Goal: Information Seeking & Learning: Learn about a topic

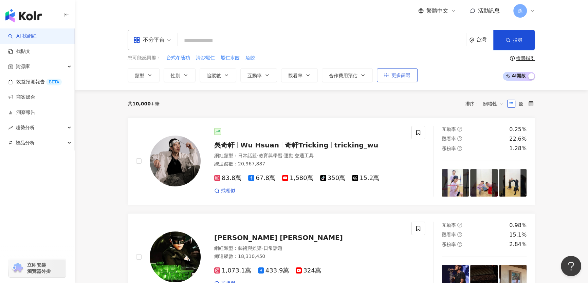
click at [393, 75] on span "更多篩選" at bounding box center [400, 75] width 19 height 5
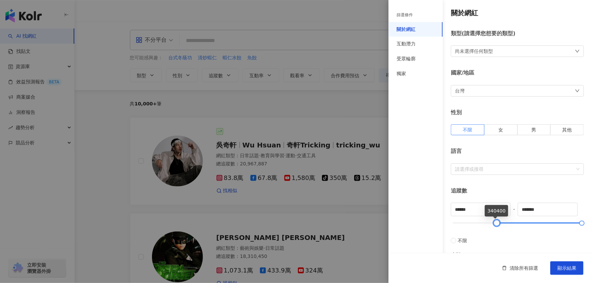
type input "******"
drag, startPoint x: 453, startPoint y: 224, endPoint x: 496, endPoint y: 226, distance: 42.8
click at [496, 225] on div at bounding box center [497, 224] width 4 height 4
type input "******"
drag, startPoint x: 577, startPoint y: 224, endPoint x: 532, endPoint y: 224, distance: 45.1
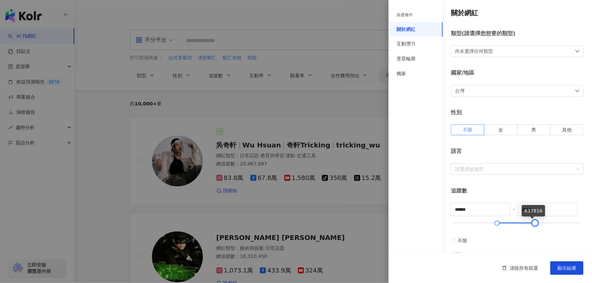
click at [533, 224] on div at bounding box center [535, 224] width 4 height 4
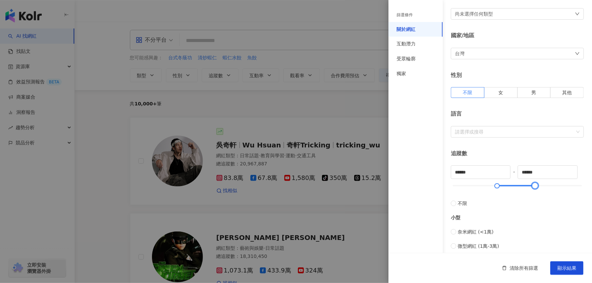
scroll to position [92, 0]
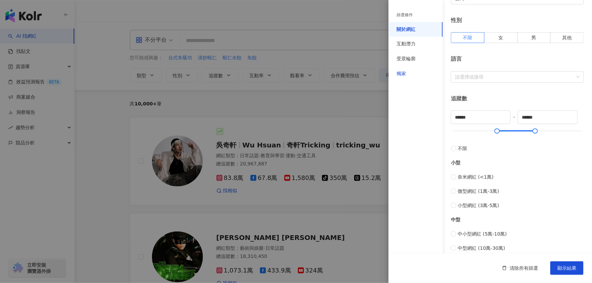
click at [403, 71] on div "獨家" at bounding box center [401, 74] width 9 height 7
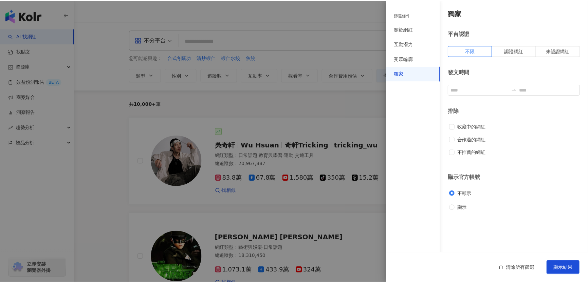
scroll to position [0, 0]
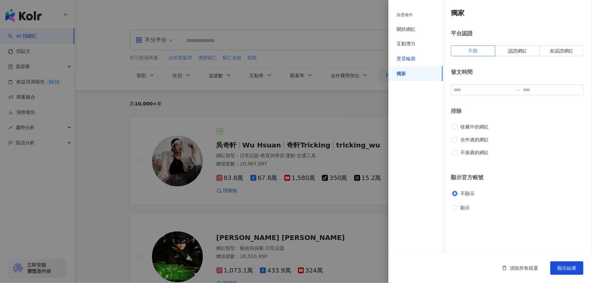
click at [405, 58] on div "受眾輪廓" at bounding box center [406, 59] width 19 height 7
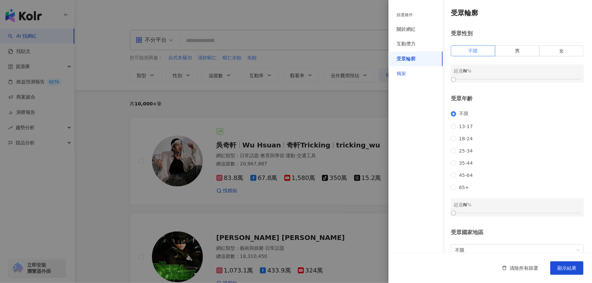
click at [403, 70] on div "獨家" at bounding box center [415, 73] width 54 height 15
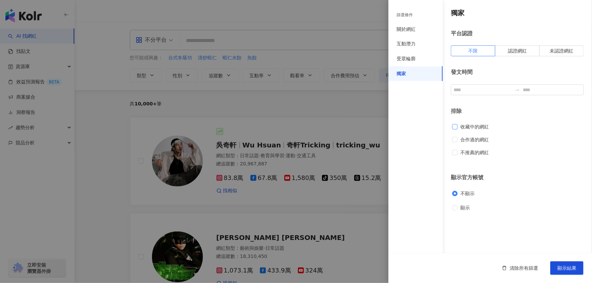
click at [478, 126] on span "收藏中的網紅" at bounding box center [475, 126] width 34 height 7
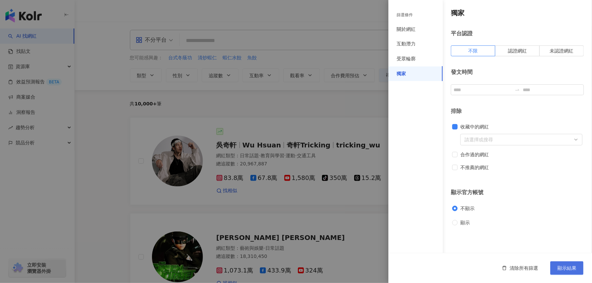
click at [565, 270] on span "顯示結果" at bounding box center [566, 268] width 19 height 5
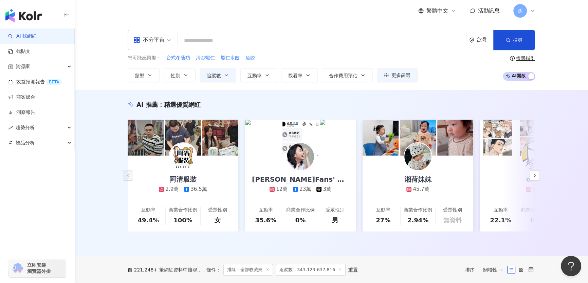
click at [220, 39] on input "search" at bounding box center [321, 40] width 283 height 13
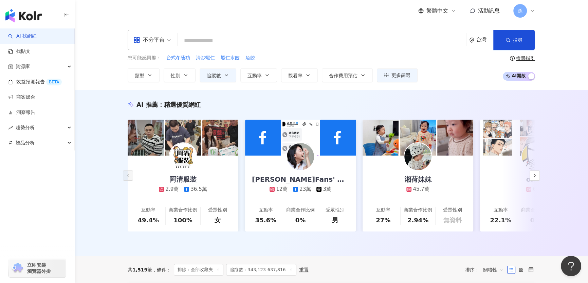
click at [248, 39] on input "search" at bounding box center [321, 40] width 283 height 13
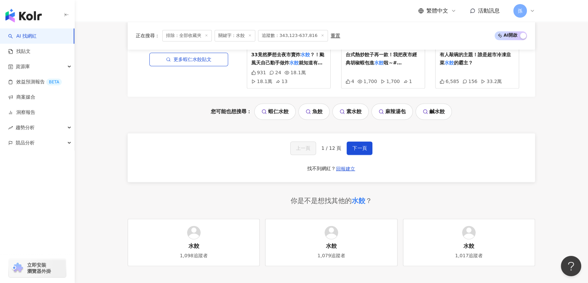
scroll to position [1461, 0]
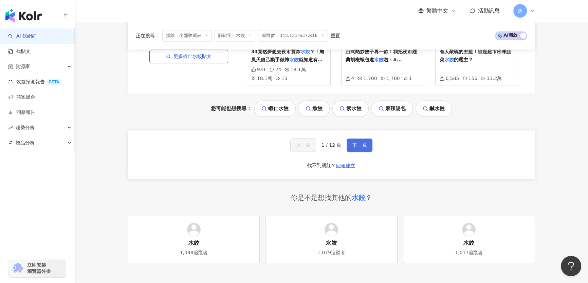
click at [363, 146] on span "下一頁" at bounding box center [359, 144] width 14 height 5
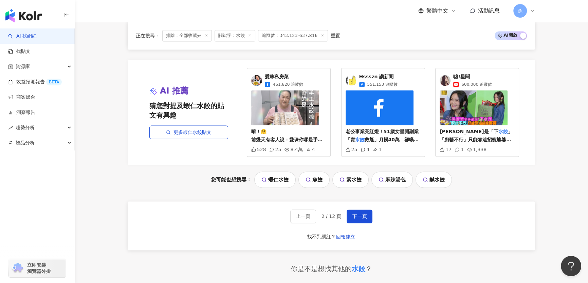
scroll to position [1452, 0]
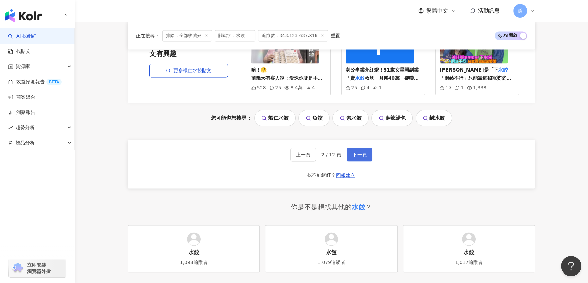
click at [353, 152] on span "下一頁" at bounding box center [359, 154] width 14 height 5
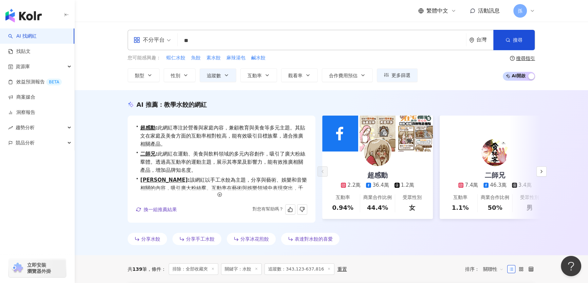
scroll to position [0, 0]
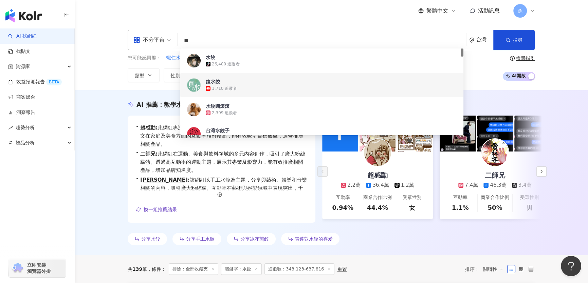
drag, startPoint x: 192, startPoint y: 42, endPoint x: 179, endPoint y: 42, distance: 13.2
click at [179, 42] on div "不分平台 ** 台灣 搜尋 3217ec32-dad0-4e05-98ad-c0dd36ffc9c6 3526060d-2a1d-451c-9ccf-835b…" at bounding box center [331, 40] width 407 height 20
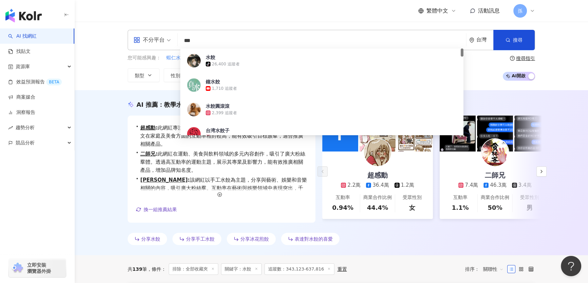
type input "*"
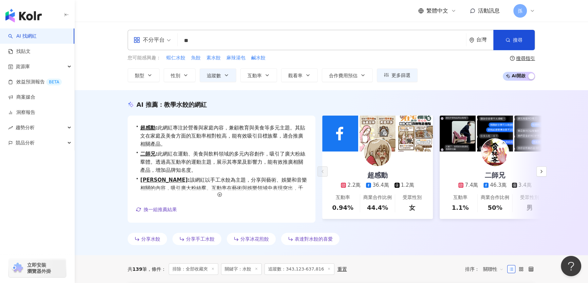
type input "**"
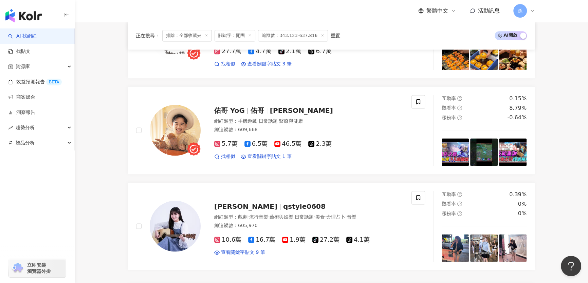
scroll to position [1172, 0]
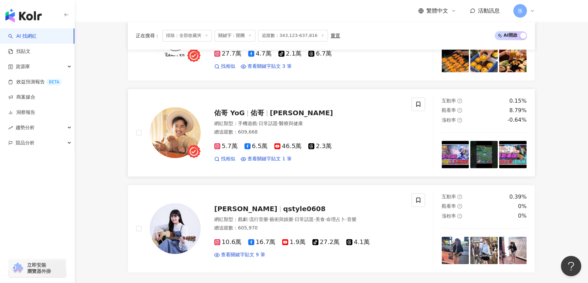
click at [218, 116] on span "佑哥 YoG" at bounding box center [229, 113] width 31 height 8
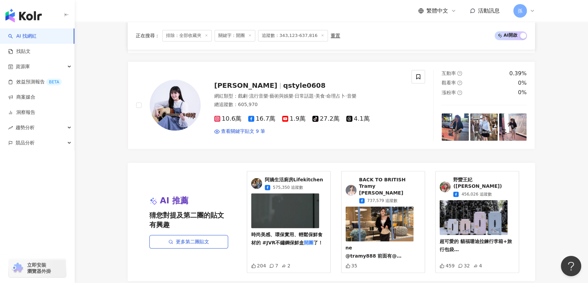
scroll to position [1418, 0]
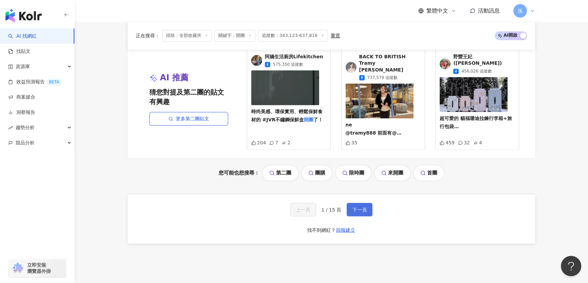
click at [362, 207] on span "下一頁" at bounding box center [359, 209] width 14 height 5
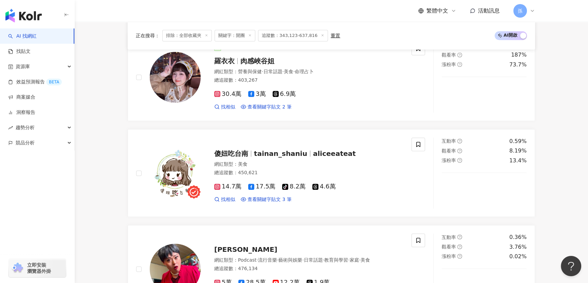
scroll to position [1295, 0]
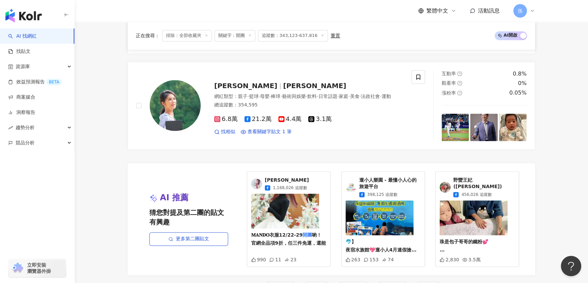
click at [262, 180] on div "于小文 1,168,026 追蹤數" at bounding box center [280, 184] width 58 height 14
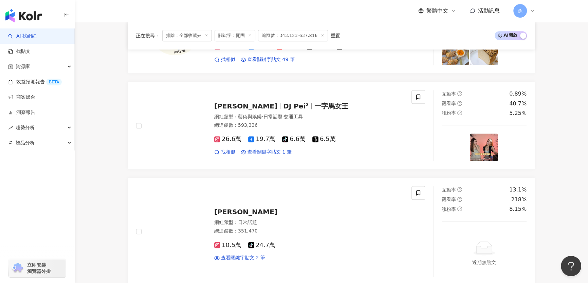
scroll to position [1017, 0]
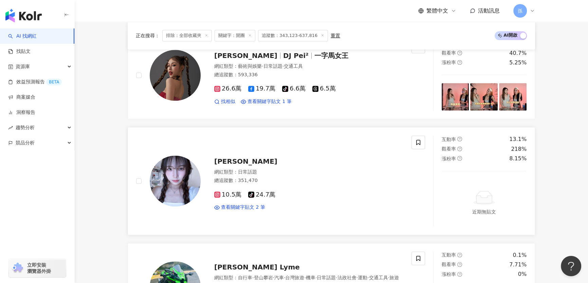
click at [220, 162] on span "薛²" at bounding box center [245, 161] width 63 height 8
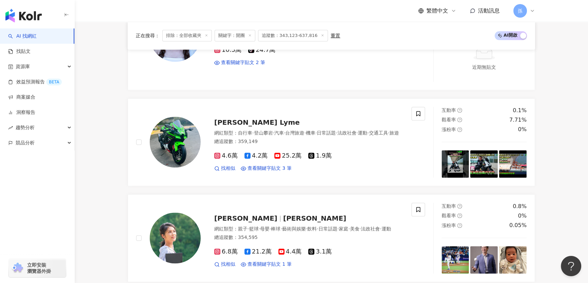
scroll to position [1462, 0]
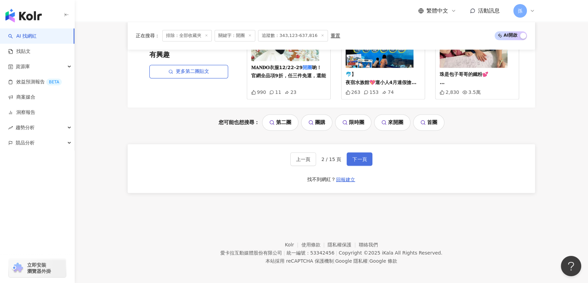
click at [360, 159] on span "下一頁" at bounding box center [359, 158] width 14 height 5
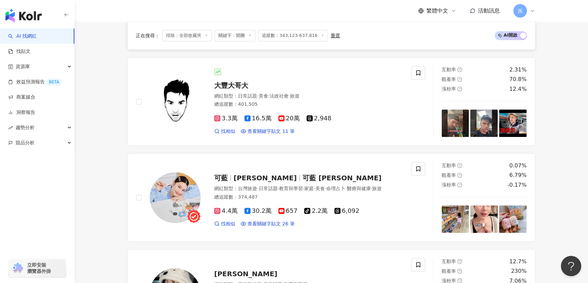
scroll to position [416, 0]
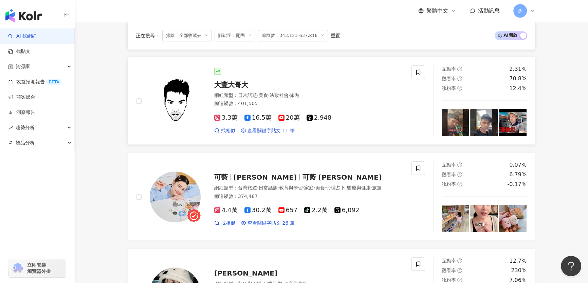
click at [232, 84] on span "大豐大哥大" at bounding box center [231, 85] width 34 height 8
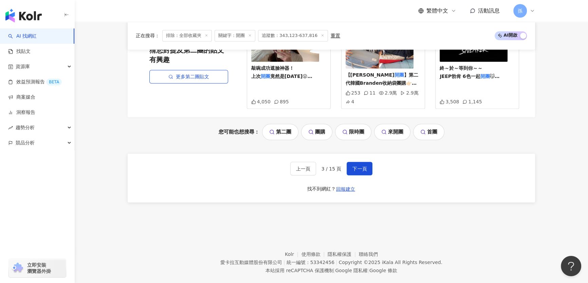
scroll to position [1465, 0]
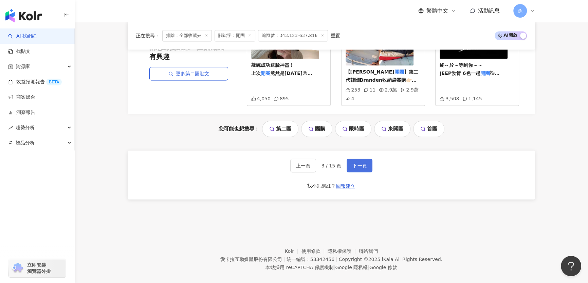
click at [369, 159] on button "下一頁" at bounding box center [359, 166] width 26 height 14
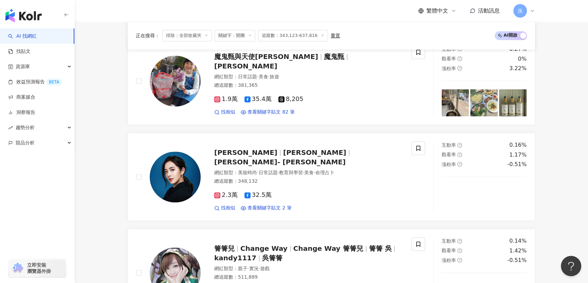
scroll to position [1128, 0]
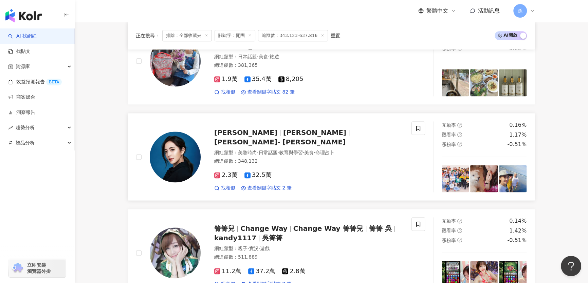
click at [349, 136] on div at bounding box center [349, 133] width 0 height 6
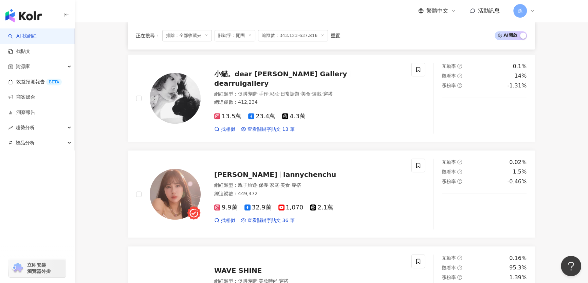
scroll to position [511, 0]
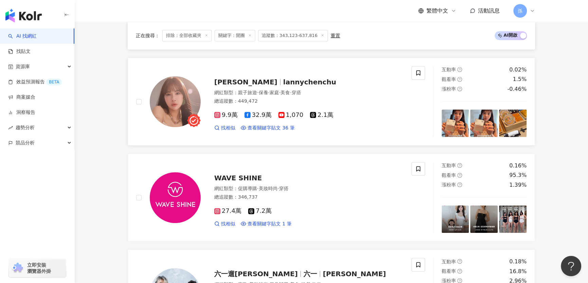
click at [283, 79] on span "lannychenchu" at bounding box center [309, 82] width 53 height 8
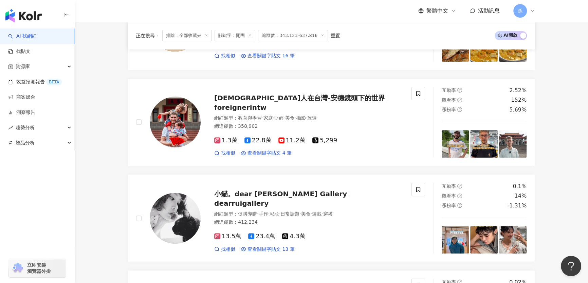
scroll to position [295, 0]
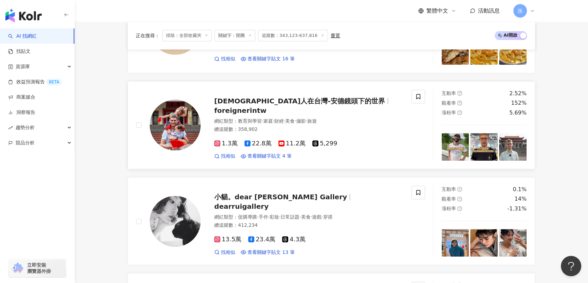
click at [254, 102] on span "外國人在台灣-安德鏡頭下的世界" at bounding box center [299, 101] width 171 height 8
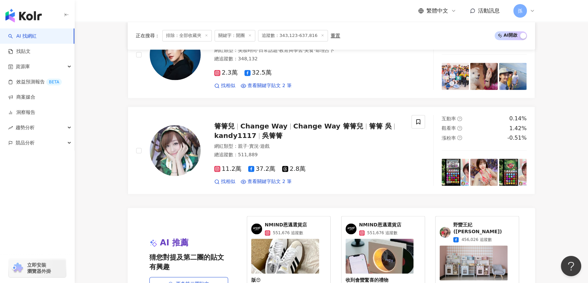
scroll to position [1317, 0]
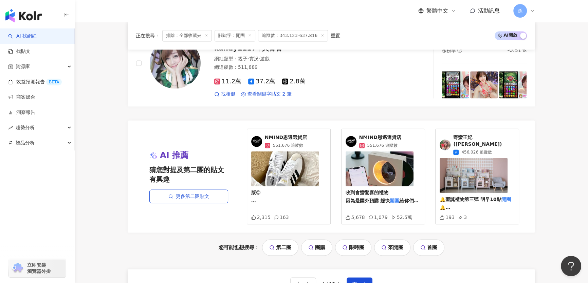
drag, startPoint x: 358, startPoint y: 195, endPoint x: 420, endPoint y: 148, distance: 78.4
click at [358, 277] on button "下一頁" at bounding box center [359, 284] width 26 height 14
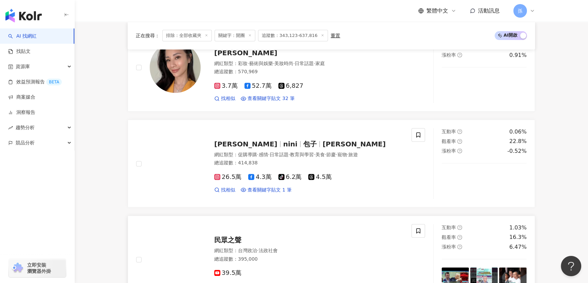
scroll to position [342, 0]
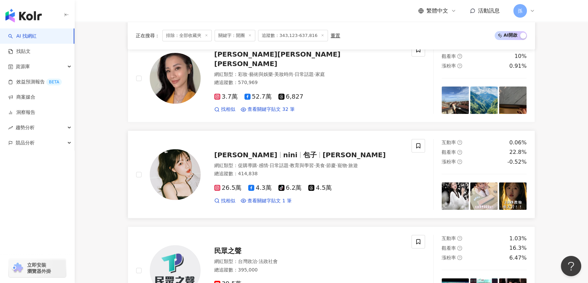
click at [303, 156] on span "包子" at bounding box center [310, 155] width 14 height 8
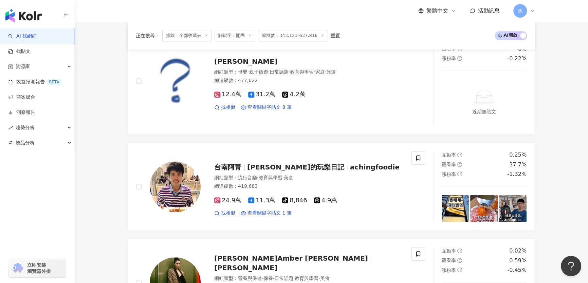
scroll to position [1456, 0]
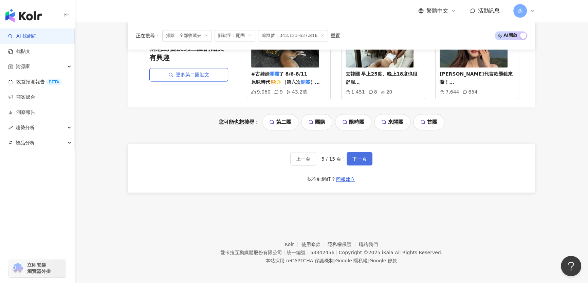
click at [368, 161] on button "下一頁" at bounding box center [359, 159] width 26 height 14
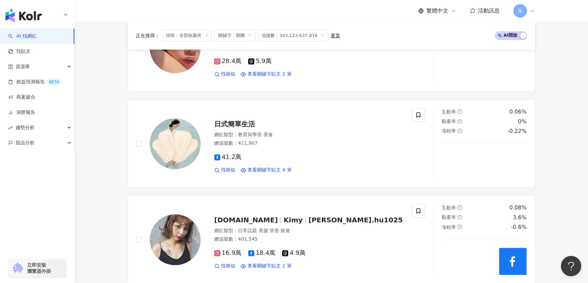
scroll to position [943, 0]
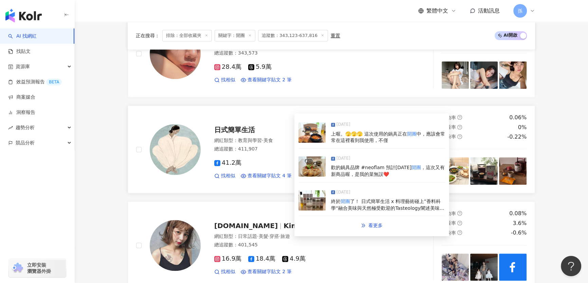
click at [234, 127] on span "日式簡單生活" at bounding box center [234, 130] width 41 height 8
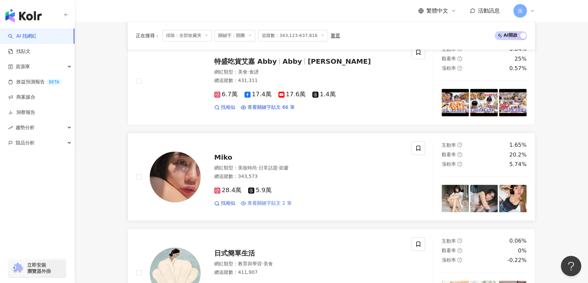
scroll to position [881, 0]
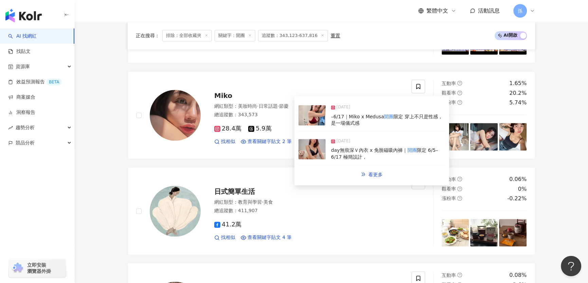
click at [223, 93] on span "Miko" at bounding box center [223, 96] width 18 height 8
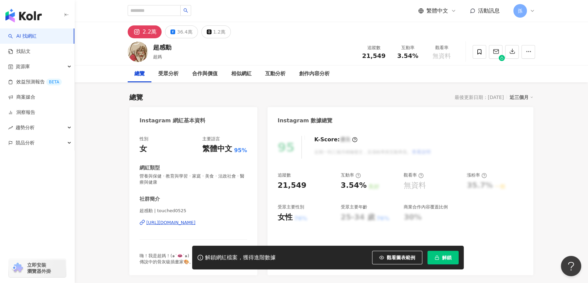
click at [195, 224] on div "https://www.instagram.com/touched0525/" at bounding box center [170, 223] width 49 height 6
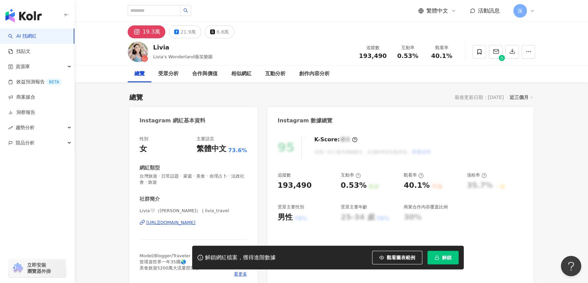
click at [183, 223] on div "https://www.instagram.com/livia_travel/" at bounding box center [170, 223] width 49 height 6
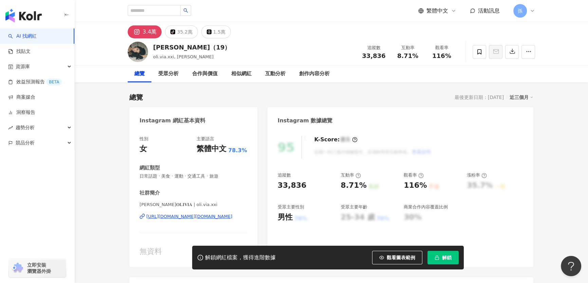
scroll to position [123, 0]
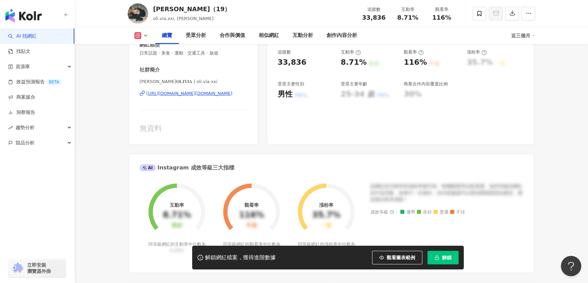
click at [200, 93] on div "https://www.instagram.com/oli.via.xxi/" at bounding box center [189, 94] width 86 height 6
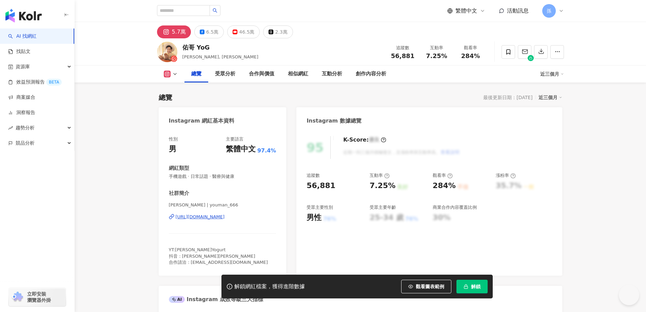
click at [176, 217] on div "[URL][DOMAIN_NAME]" at bounding box center [200, 217] width 49 height 6
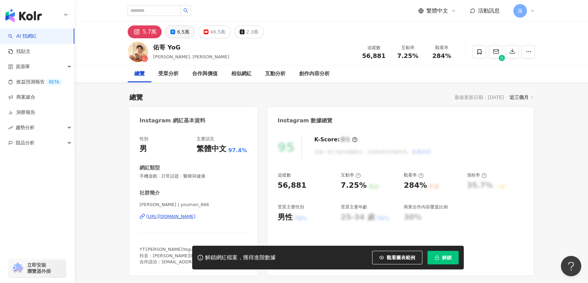
click at [185, 31] on div "6.5萬" at bounding box center [183, 31] width 12 height 9
click at [210, 32] on div "46.5萬" at bounding box center [217, 31] width 15 height 9
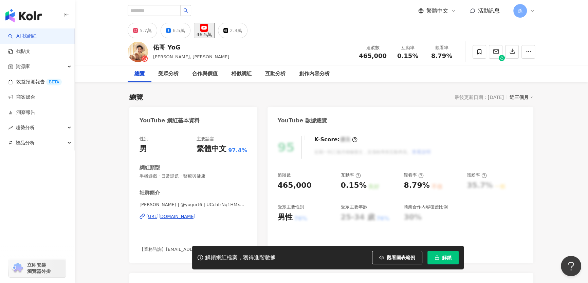
click at [183, 217] on div "https://www.youtube.com/channel/UCchfrNq1HMxh8gWj-WdfrXA" at bounding box center [170, 217] width 49 height 6
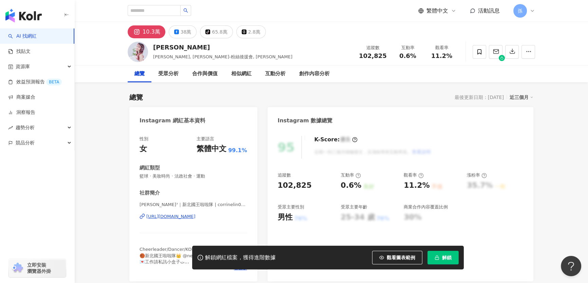
click at [195, 218] on div "https://www.instagram.com/corrinelin0727/" at bounding box center [170, 217] width 49 height 6
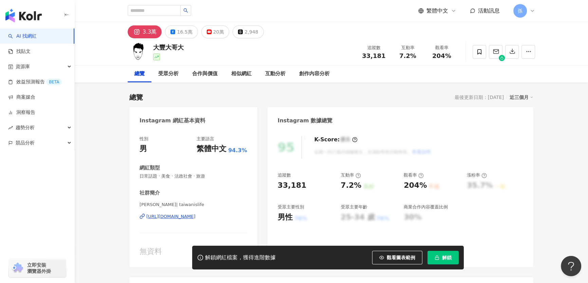
click at [195, 217] on div "[URL][DOMAIN_NAME]" at bounding box center [170, 217] width 49 height 6
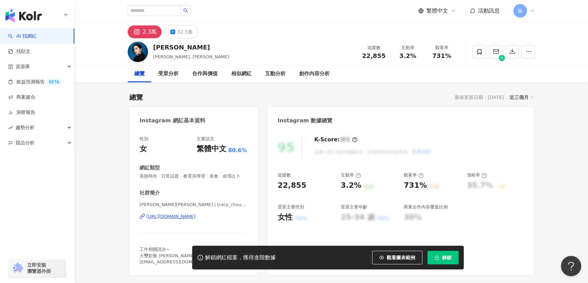
click at [195, 220] on div "https://www.instagram.com/tracy_chou0110/" at bounding box center [170, 217] width 49 height 6
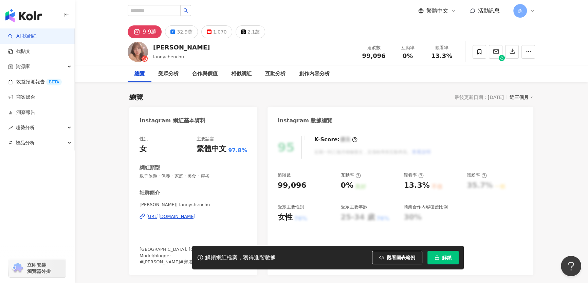
click at [183, 217] on div "https://www.instagram.com/lannychenchu/" at bounding box center [170, 217] width 49 height 6
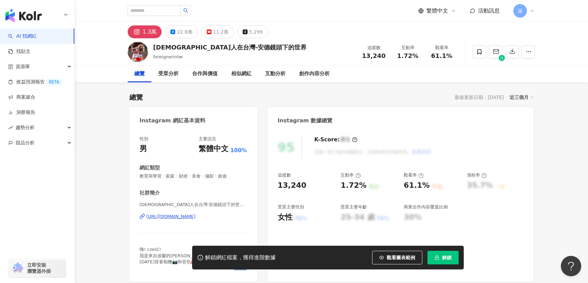
click at [184, 32] on div "22.8萬" at bounding box center [184, 31] width 15 height 9
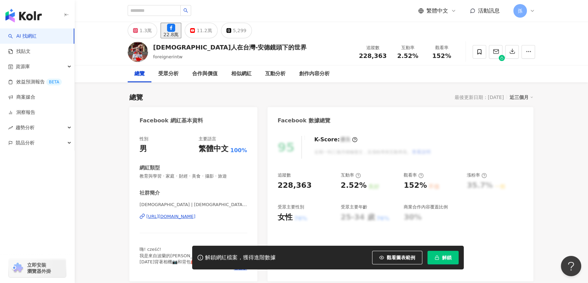
click at [195, 219] on div "https://www.facebook.com/1538245886428641" at bounding box center [170, 217] width 49 height 6
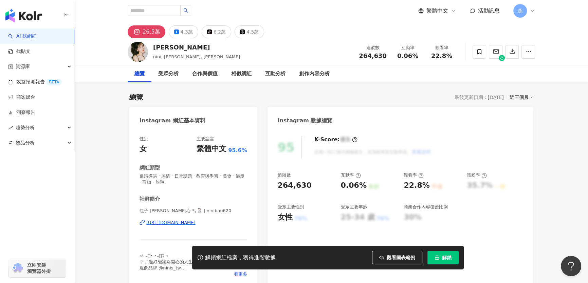
click at [169, 223] on div "https://www.instagram.com/ninibao620/" at bounding box center [170, 223] width 49 height 6
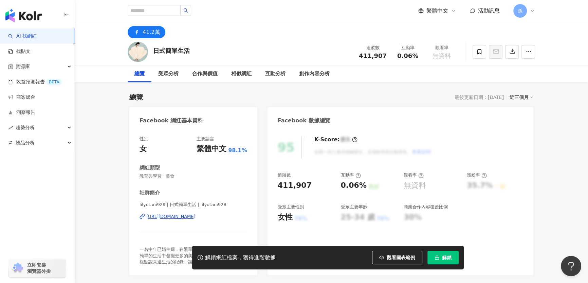
click at [181, 216] on div "https://www.facebook.com/1781263275217354" at bounding box center [170, 217] width 49 height 6
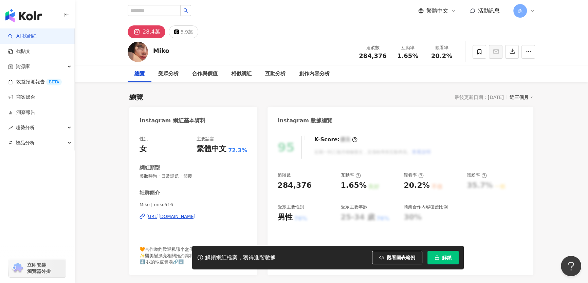
click at [195, 217] on div "https://www.instagram.com/miko516/" at bounding box center [170, 217] width 49 height 6
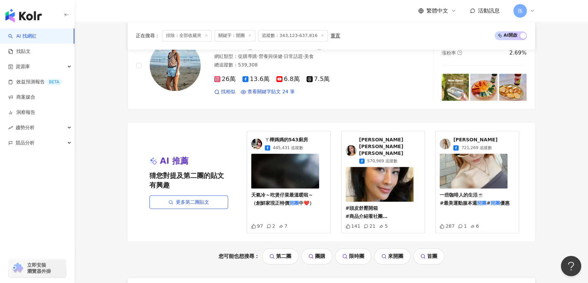
scroll to position [1436, 0]
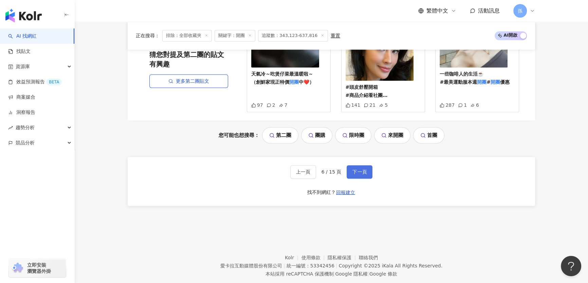
click at [359, 169] on span "下一頁" at bounding box center [359, 171] width 14 height 5
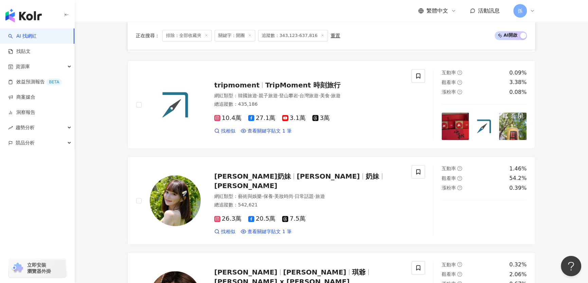
scroll to position [600, 0]
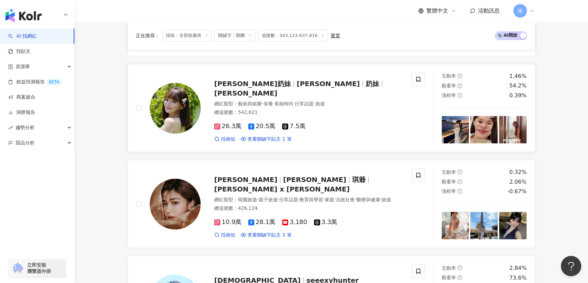
click at [296, 88] on span "Donna" at bounding box center [327, 84] width 63 height 8
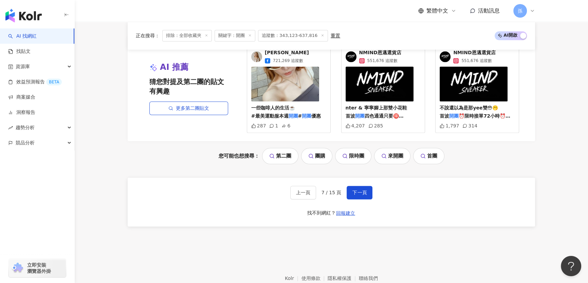
scroll to position [1420, 0]
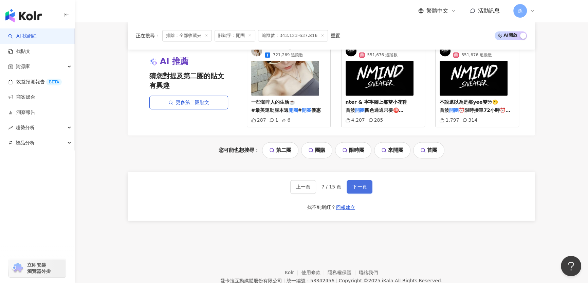
click at [363, 184] on span "下一頁" at bounding box center [359, 186] width 14 height 5
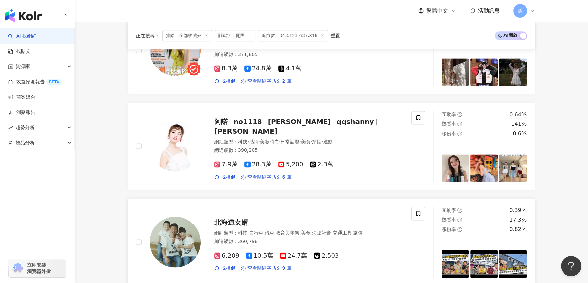
scroll to position [1162, 0]
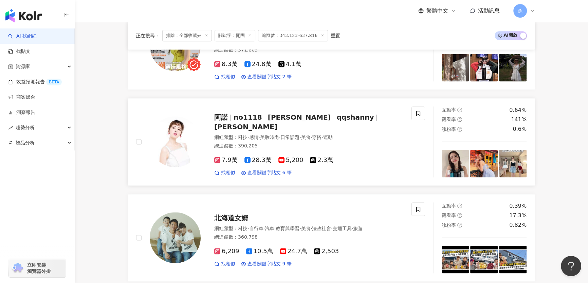
click at [271, 120] on span "阿諾shanny" at bounding box center [299, 117] width 63 height 8
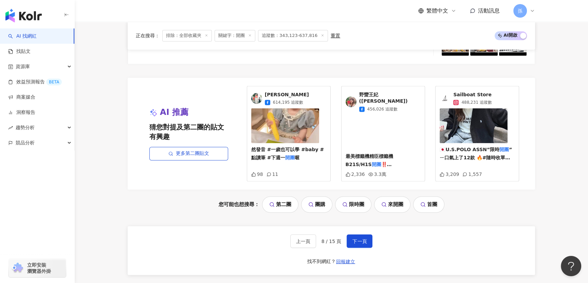
scroll to position [1456, 0]
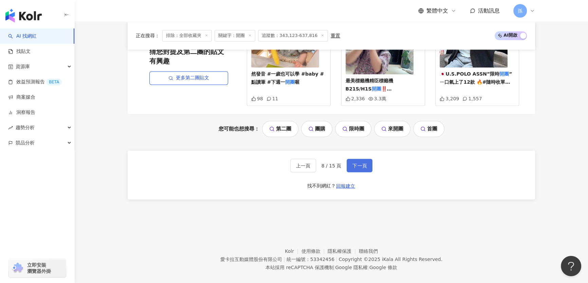
click at [354, 163] on span "下一頁" at bounding box center [359, 165] width 14 height 5
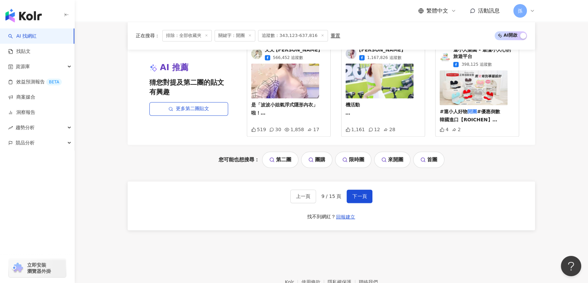
scroll to position [1442, 0]
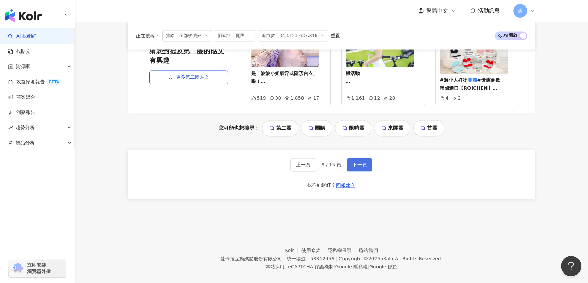
click at [367, 159] on button "下一頁" at bounding box center [359, 165] width 26 height 14
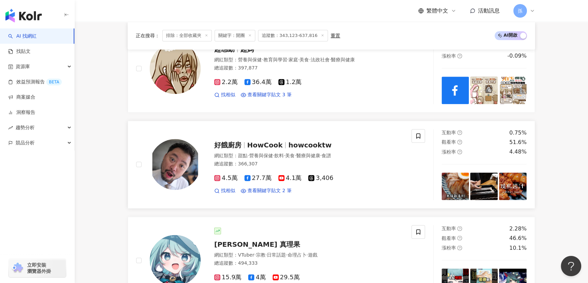
scroll to position [1038, 0]
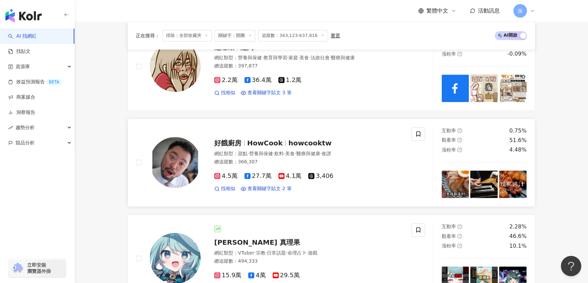
click at [273, 139] on span "HowCook" at bounding box center [264, 143] width 35 height 8
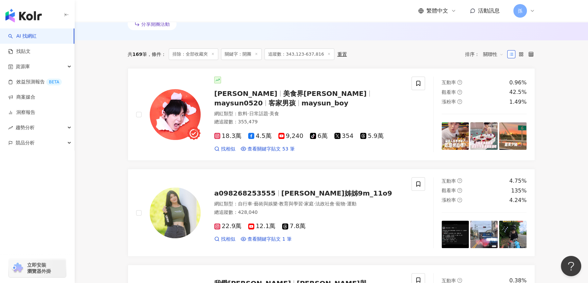
scroll to position [230, 0]
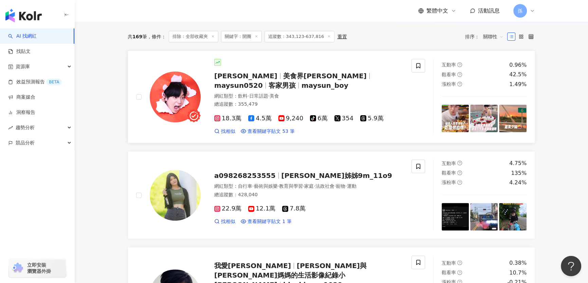
click at [283, 77] on span "美食界孔劉" at bounding box center [327, 76] width 89 height 8
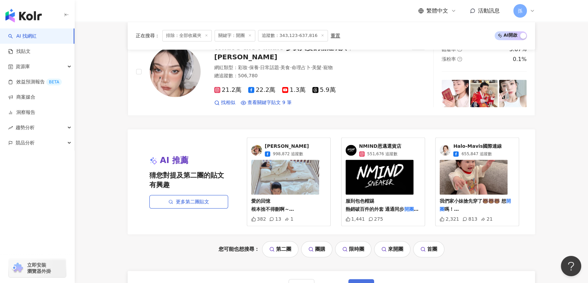
scroll to position [1383, 0]
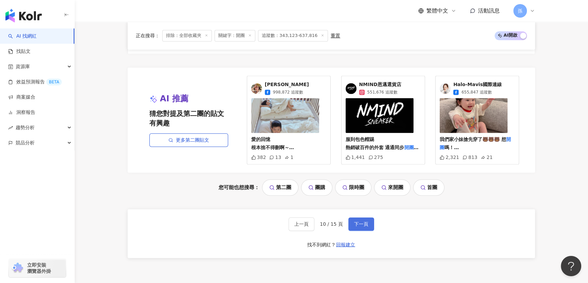
click at [366, 217] on button "下一頁" at bounding box center [361, 224] width 26 height 14
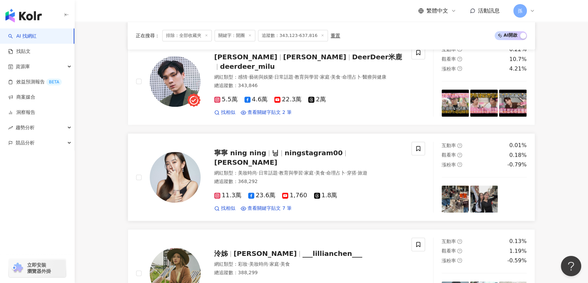
scroll to position [1067, 0]
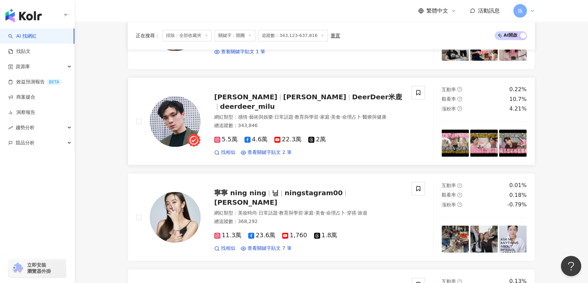
click at [352, 97] on span "DeerDeer米鹿" at bounding box center [377, 97] width 50 height 8
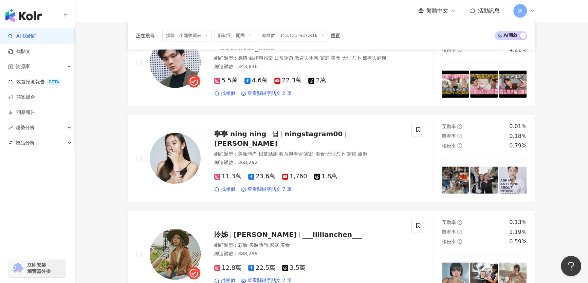
scroll to position [1129, 0]
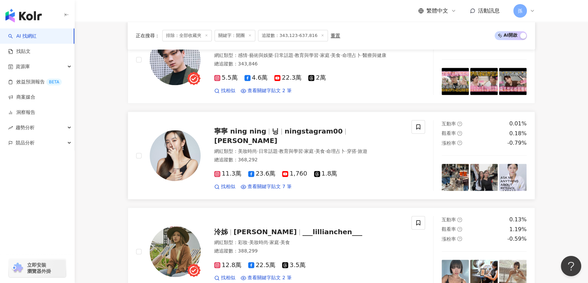
click at [272, 133] on span "닝" at bounding box center [275, 131] width 7 height 8
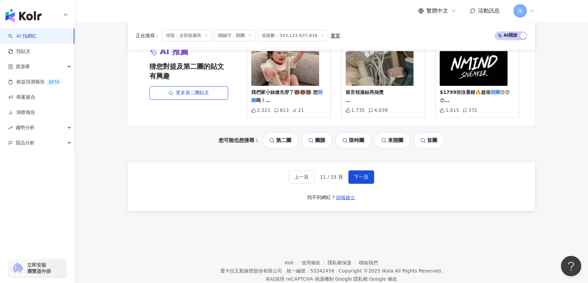
scroll to position [1436, 0]
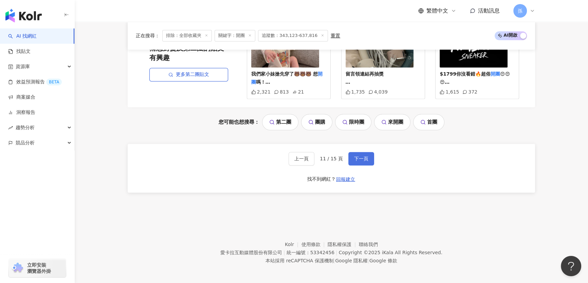
click at [358, 157] on span "下一頁" at bounding box center [361, 158] width 14 height 5
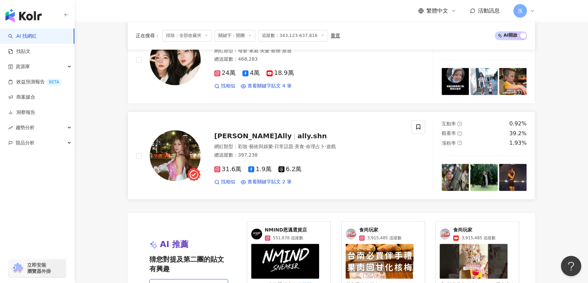
scroll to position [1189, 0]
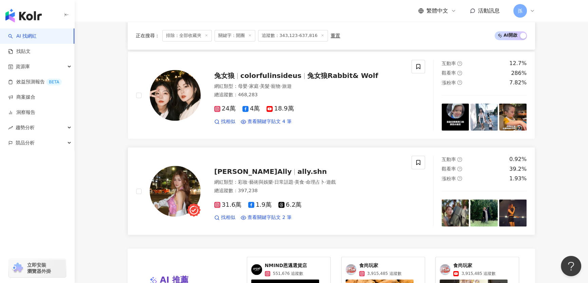
click at [297, 171] on span "ally.shn" at bounding box center [311, 172] width 29 height 8
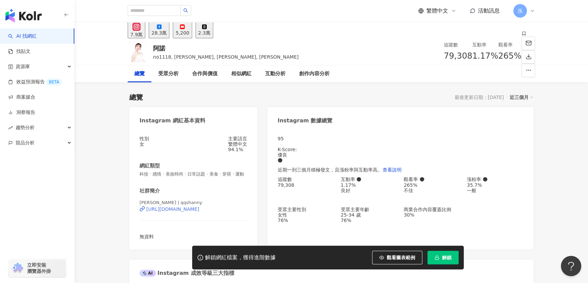
click at [199, 212] on div "[URL][DOMAIN_NAME]" at bounding box center [172, 209] width 53 height 5
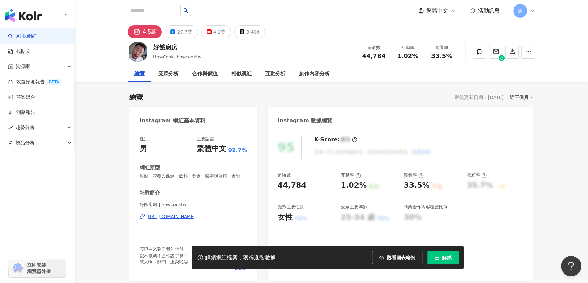
click at [195, 220] on div "[URL][DOMAIN_NAME]" at bounding box center [170, 217] width 49 height 6
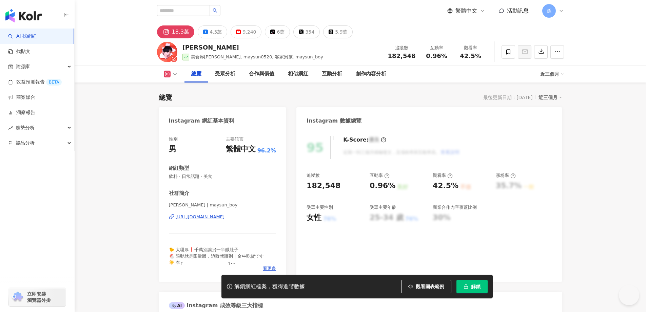
click at [192, 217] on div "[URL][DOMAIN_NAME]" at bounding box center [200, 217] width 49 height 6
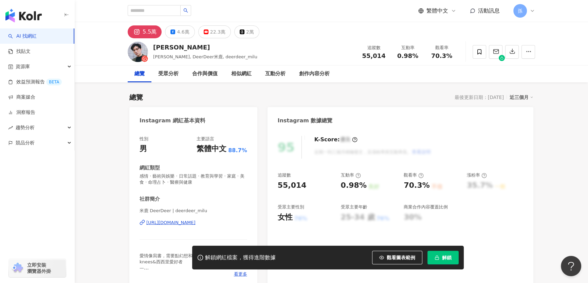
click at [195, 223] on div "https://www.instagram.com/deerdeer_milu/" at bounding box center [170, 223] width 49 height 6
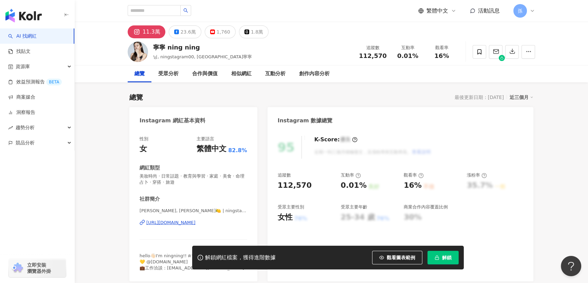
click at [190, 223] on div "https://www.instagram.com/ningstagram00/" at bounding box center [170, 223] width 49 height 6
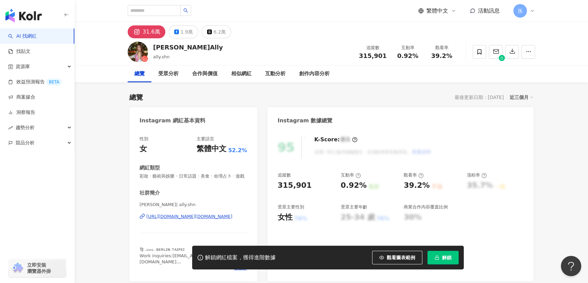
click at [184, 220] on div "[URL][DOMAIN_NAME][DOMAIN_NAME]" at bounding box center [189, 217] width 86 height 6
